Goal: Transaction & Acquisition: Purchase product/service

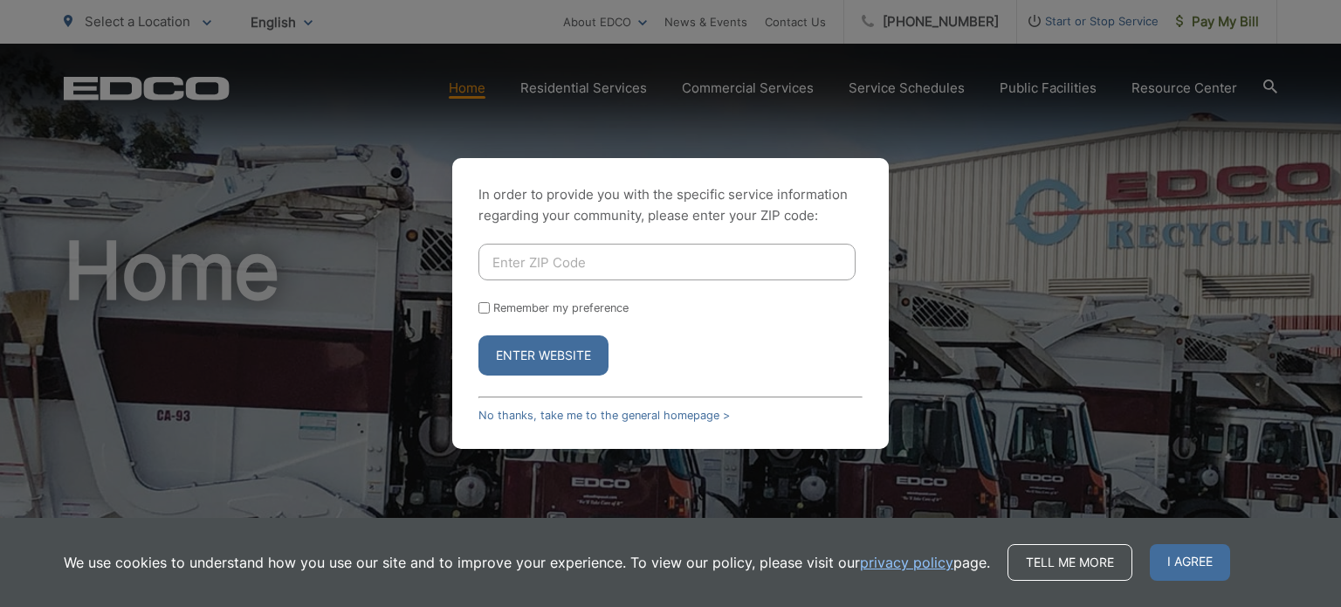
click at [579, 259] on input "Enter ZIP Code" at bounding box center [666, 262] width 377 height 37
type input "91941"
click at [478, 335] on button "Enter Website" at bounding box center [543, 355] width 130 height 40
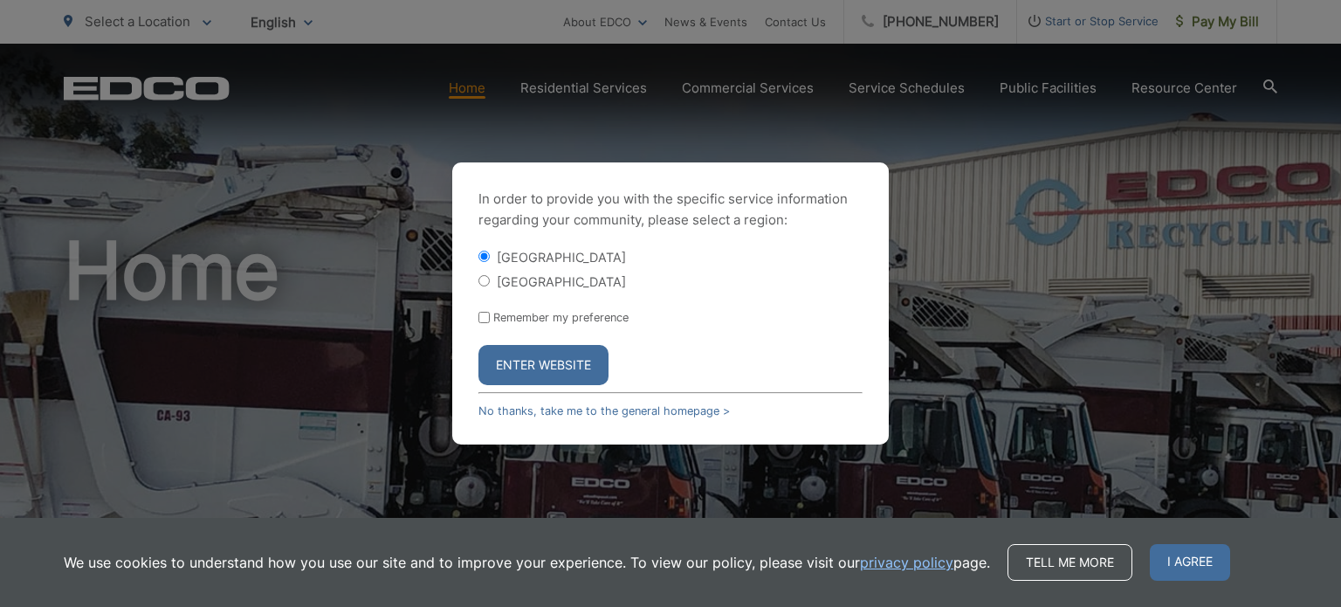
click at [548, 342] on form "La Mesa City La Mesa County Remember my preference Enter Website" at bounding box center [670, 316] width 384 height 137
click at [548, 357] on button "Enter Website" at bounding box center [543, 365] width 130 height 40
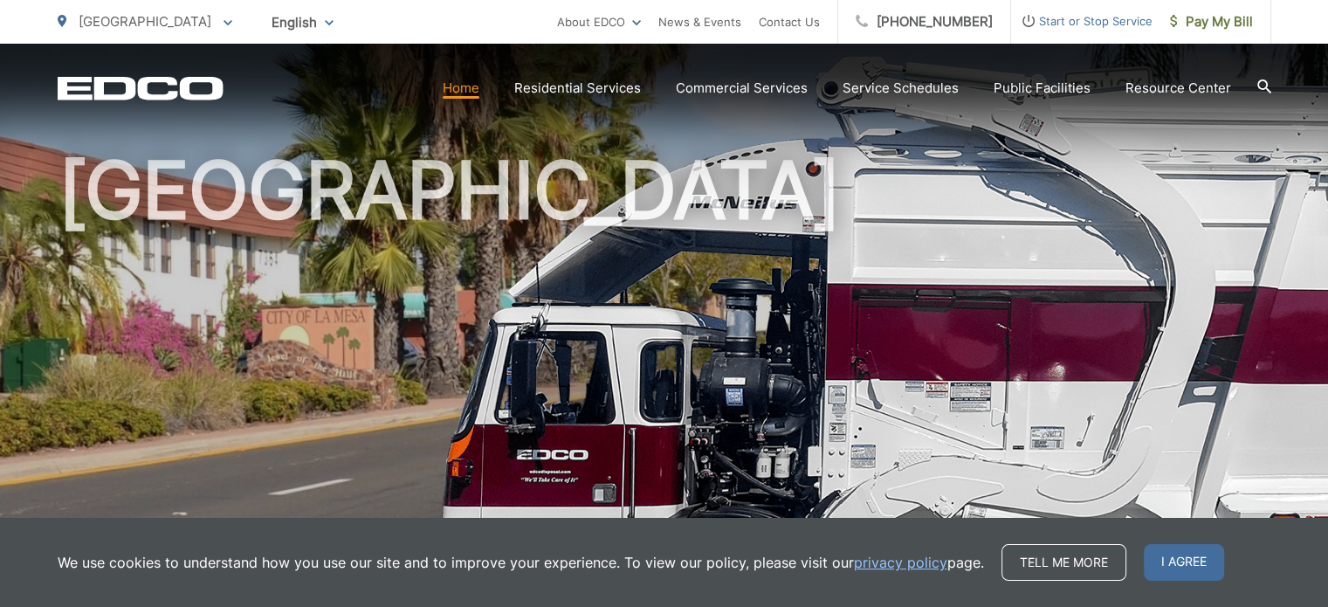
scroll to position [175, 0]
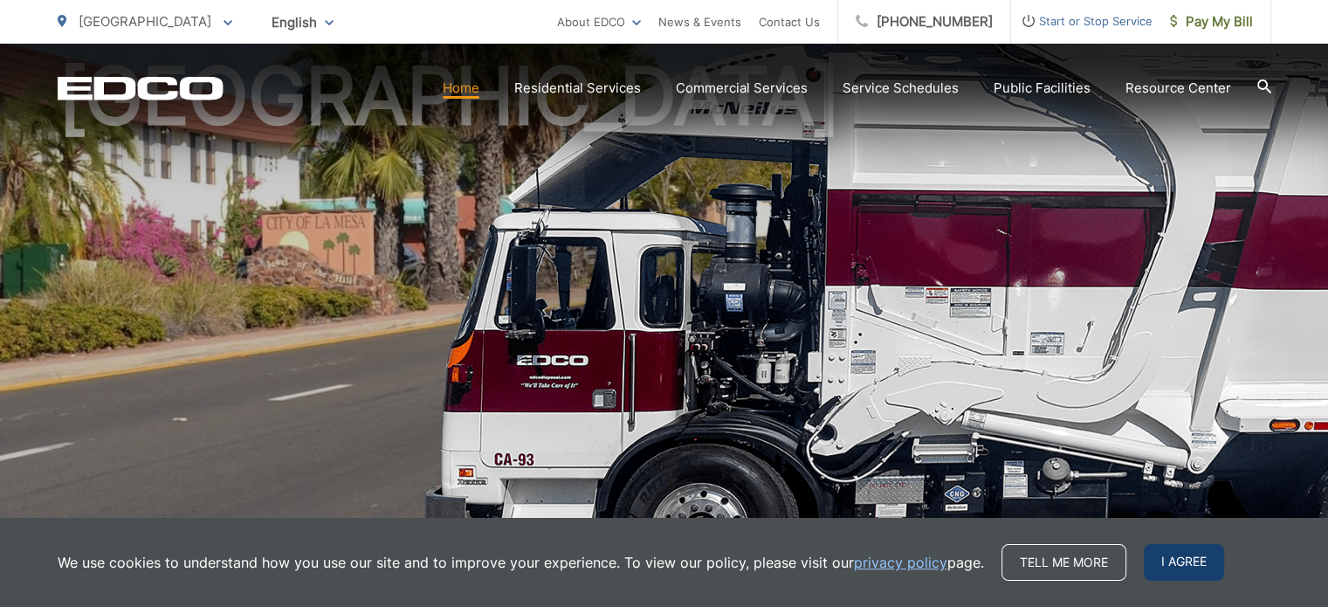
click at [1189, 554] on span "I agree" at bounding box center [1184, 562] width 80 height 37
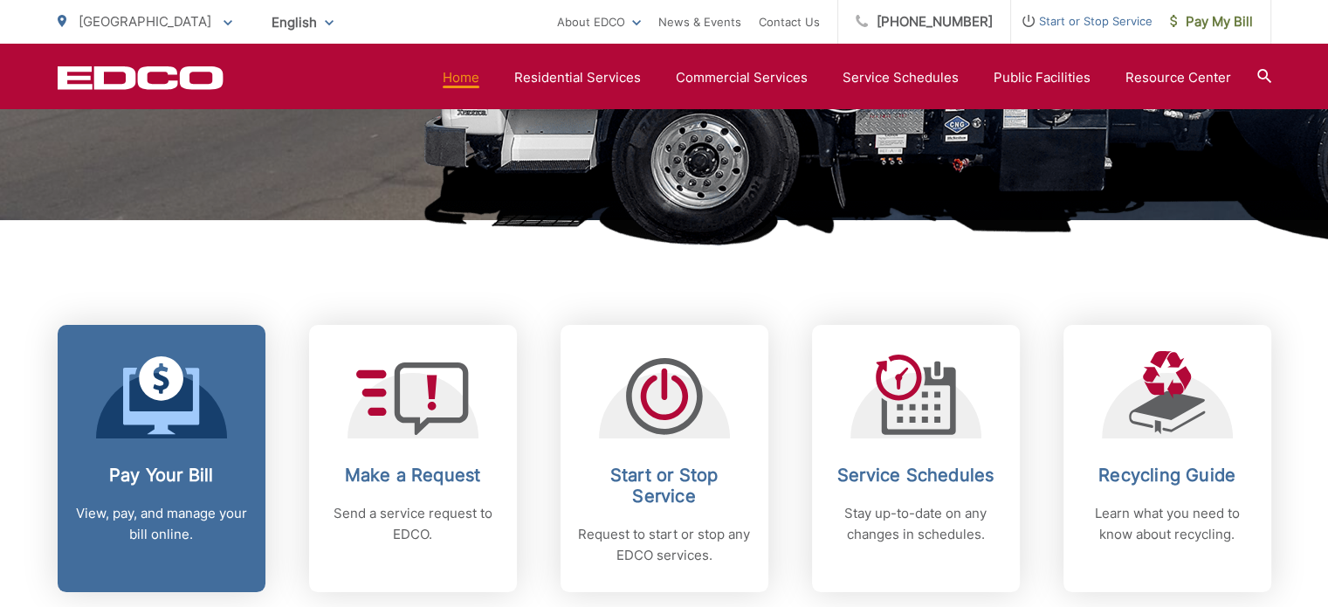
scroll to position [611, 0]
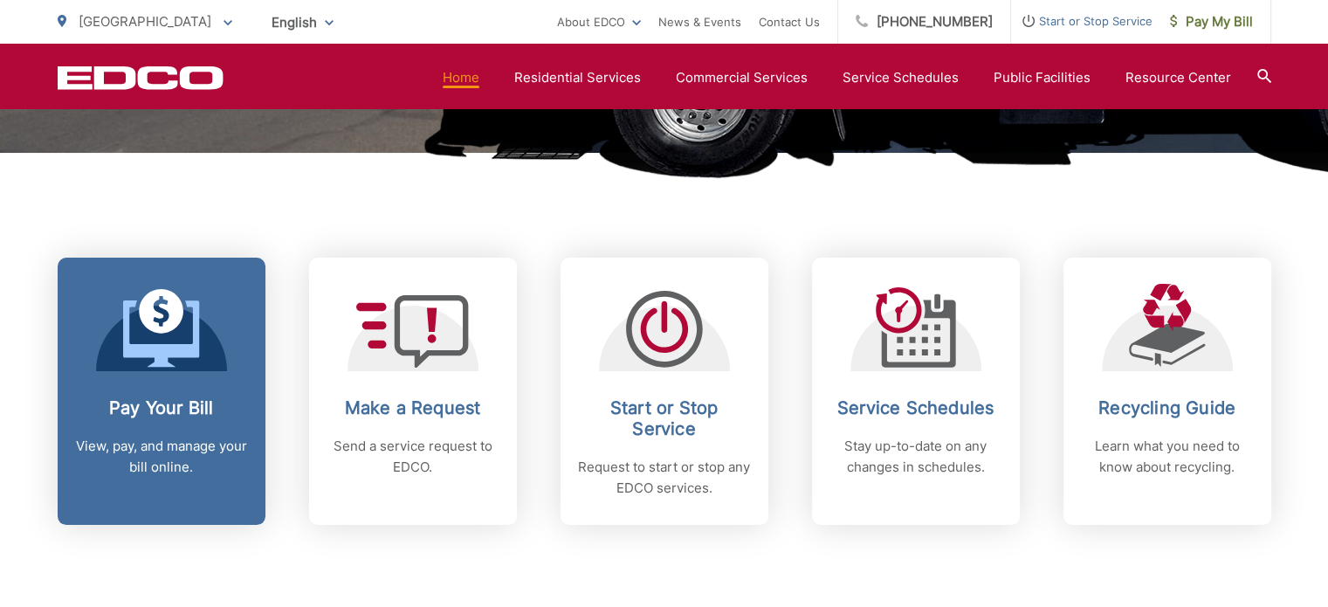
click at [200, 361] on div at bounding box center [161, 327] width 131 height 87
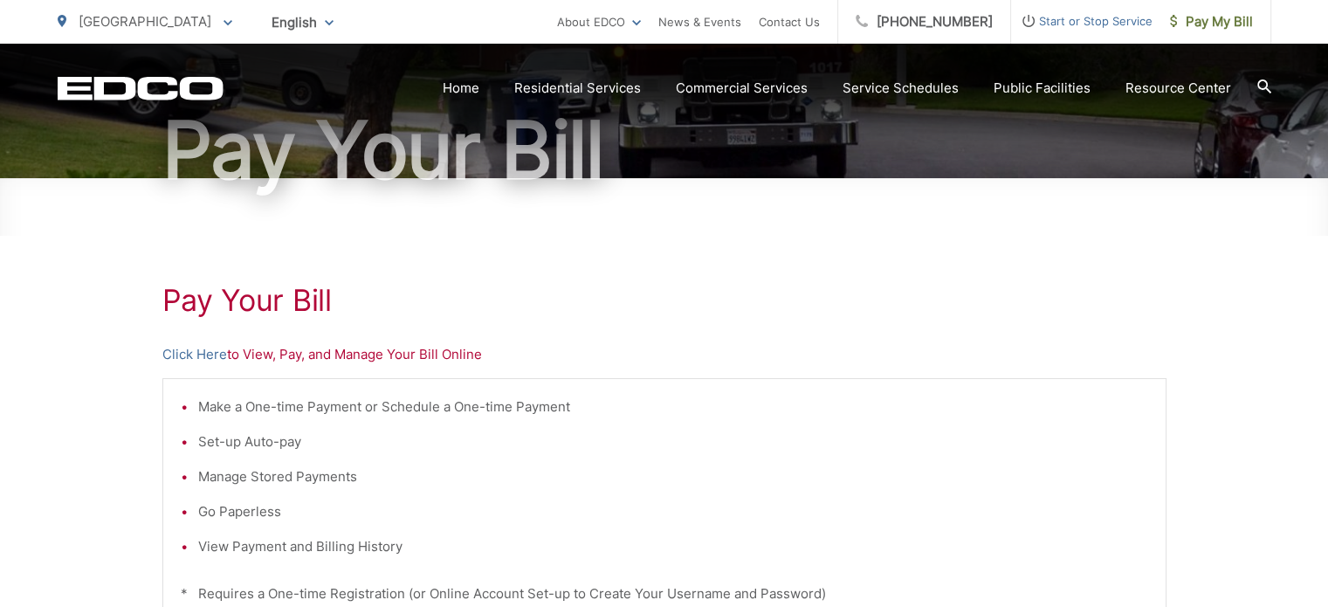
scroll to position [175, 0]
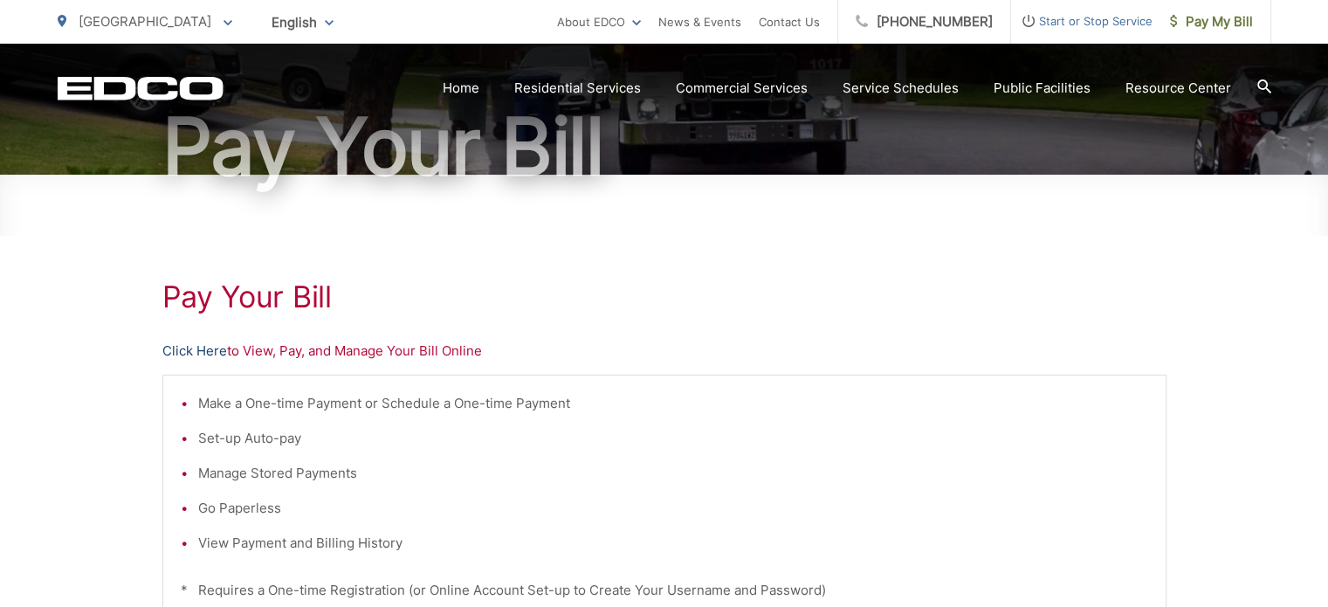
click at [209, 351] on link "Click Here" at bounding box center [194, 350] width 65 height 21
